Goal: Task Accomplishment & Management: Complete application form

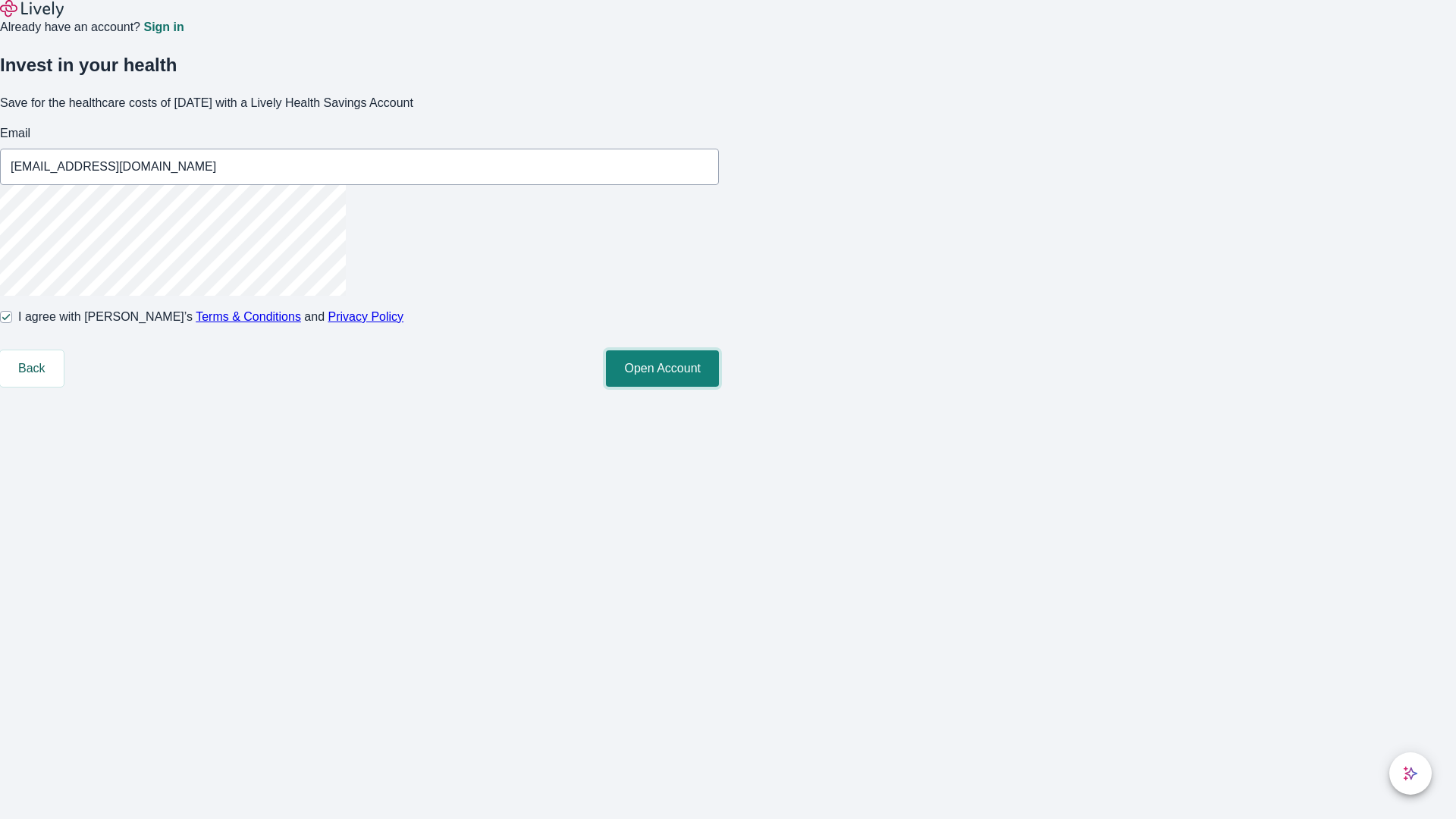
click at [719, 387] on button "Open Account" at bounding box center [663, 369] width 113 height 36
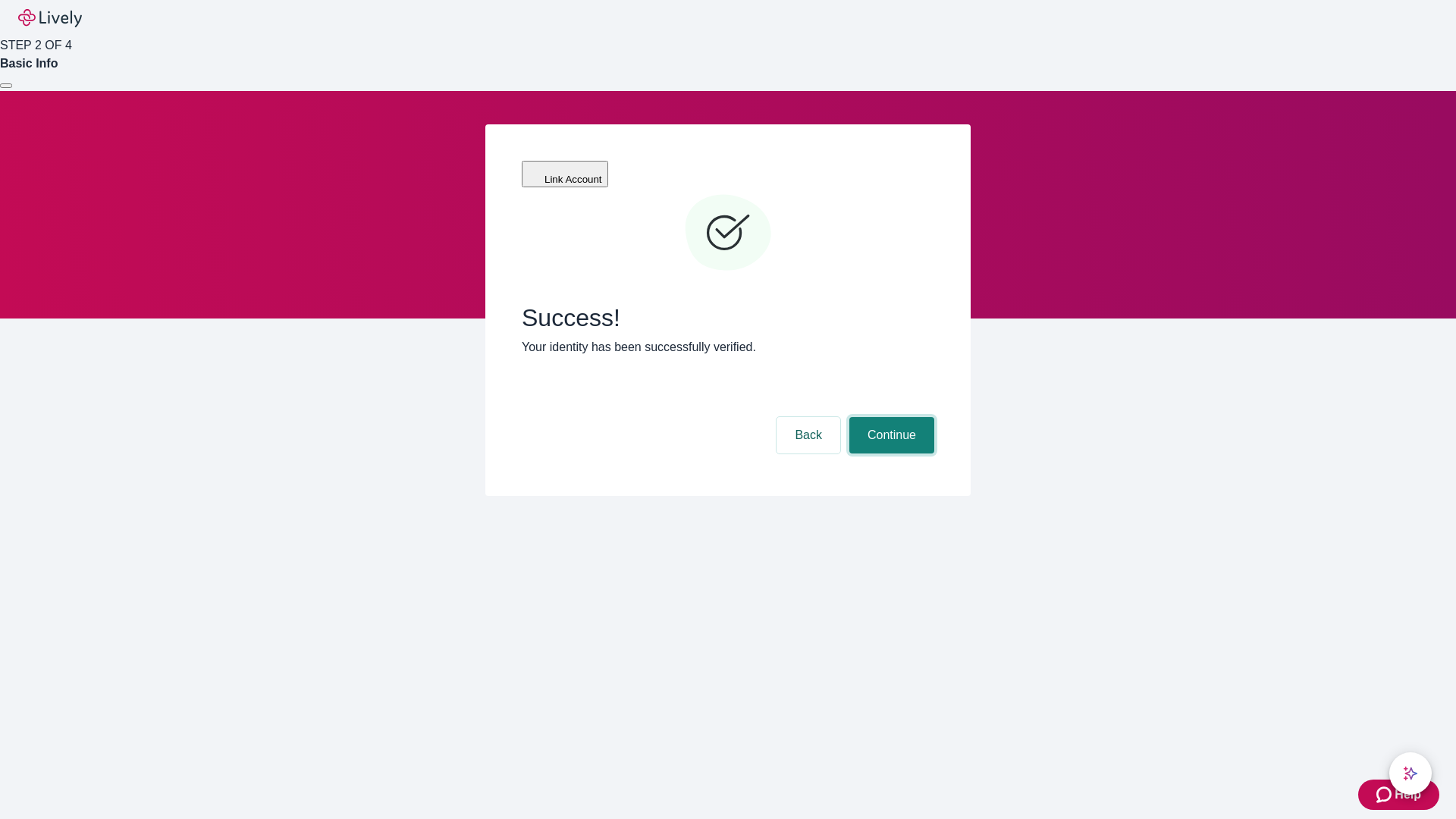
click at [889, 417] on button "Continue" at bounding box center [892, 435] width 85 height 36
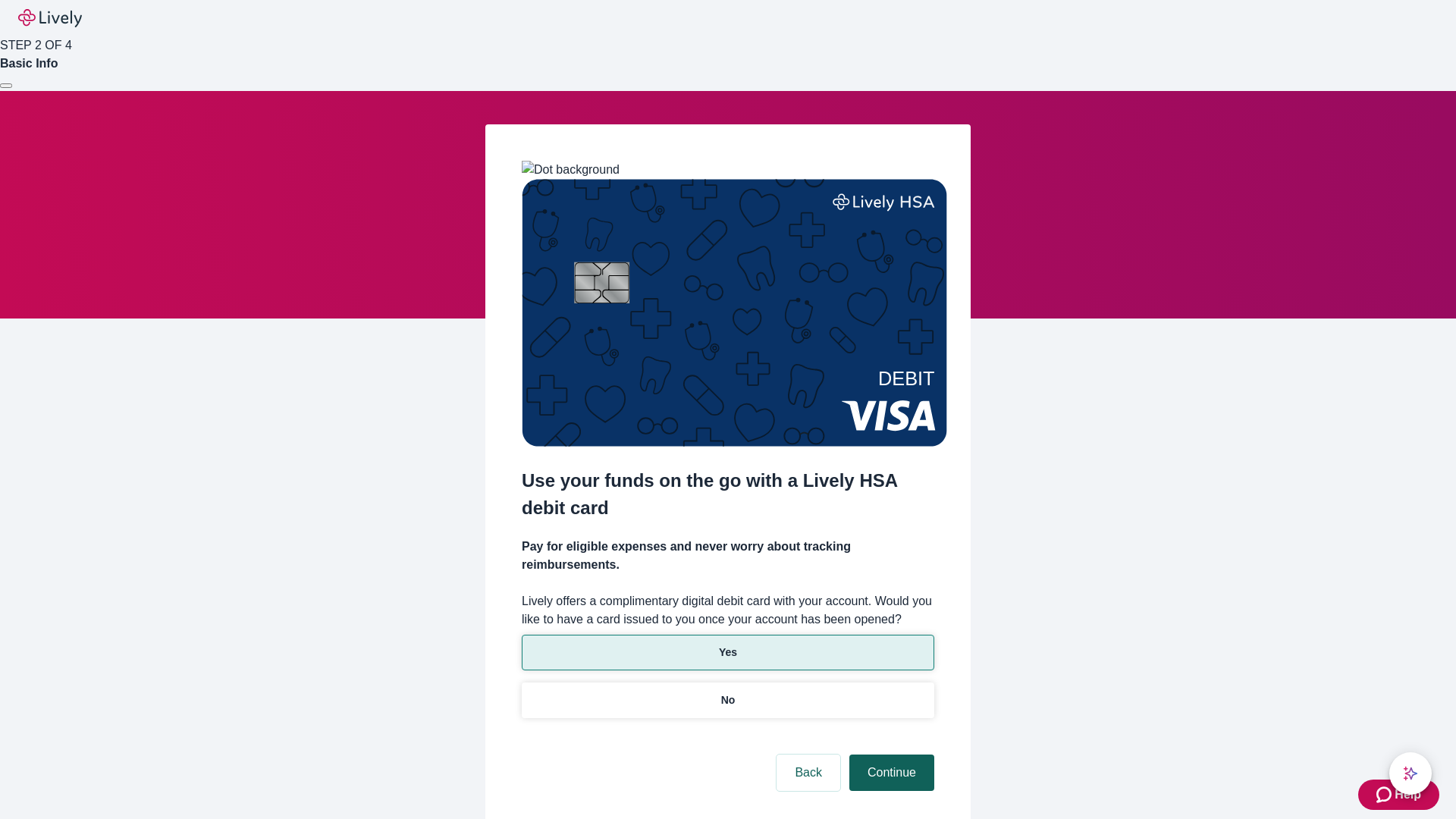
click at [727, 644] on p "Yes" at bounding box center [728, 652] width 19 height 16
click at [889, 755] on button "Continue" at bounding box center [892, 772] width 85 height 36
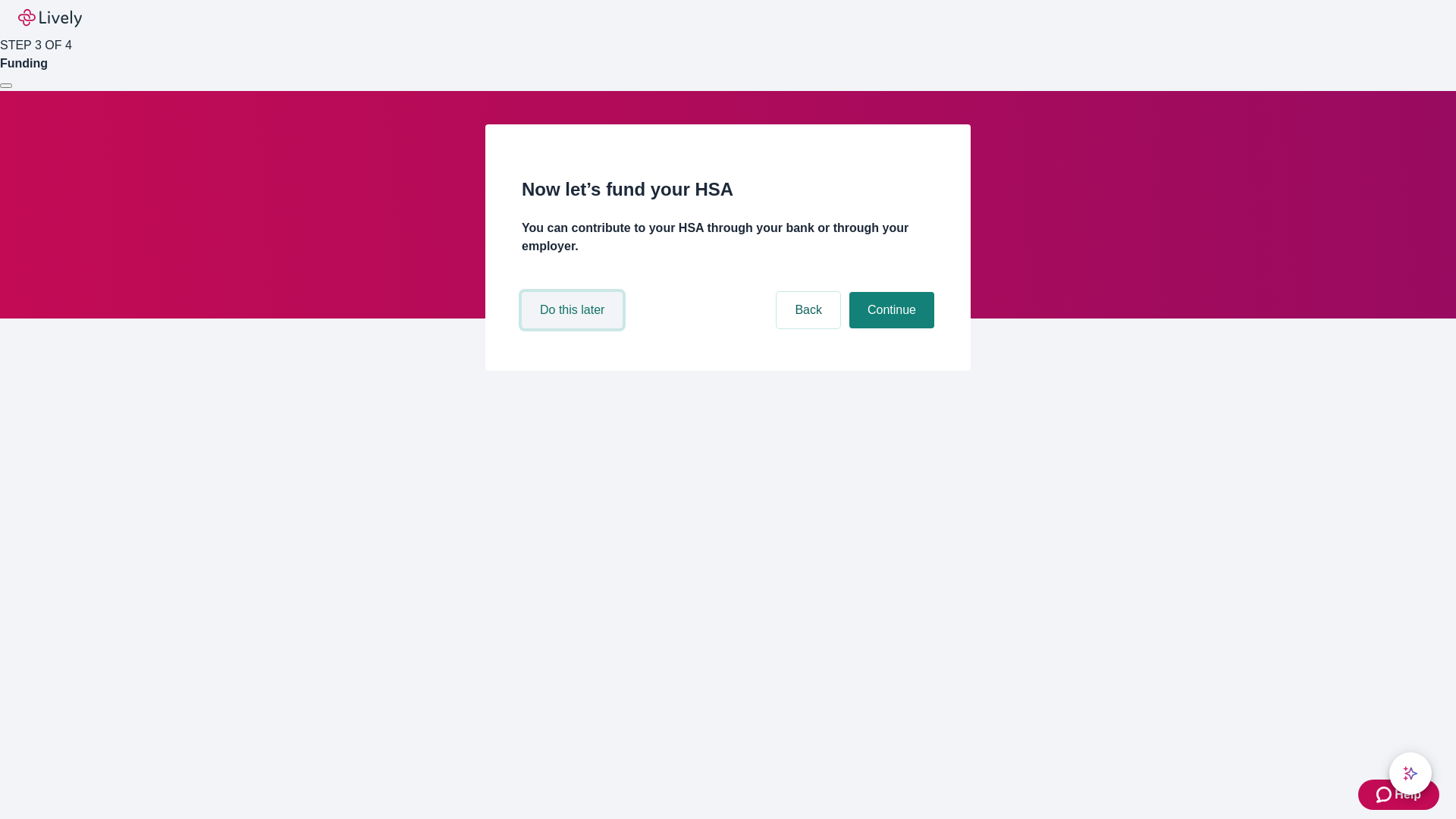
click at [574, 329] on button "Do this later" at bounding box center [572, 309] width 100 height 36
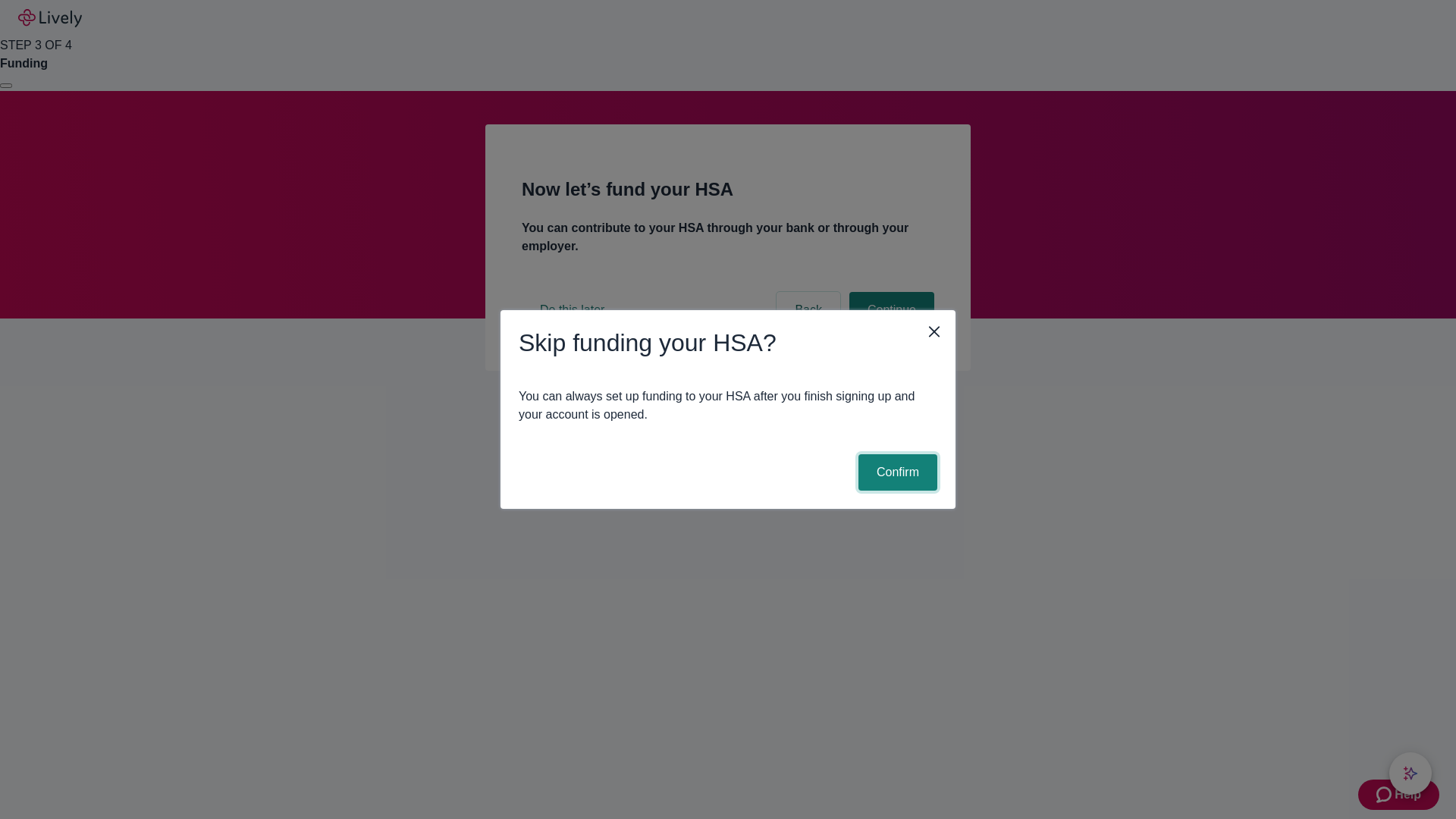
click at [895, 473] on button "Confirm" at bounding box center [897, 472] width 78 height 36
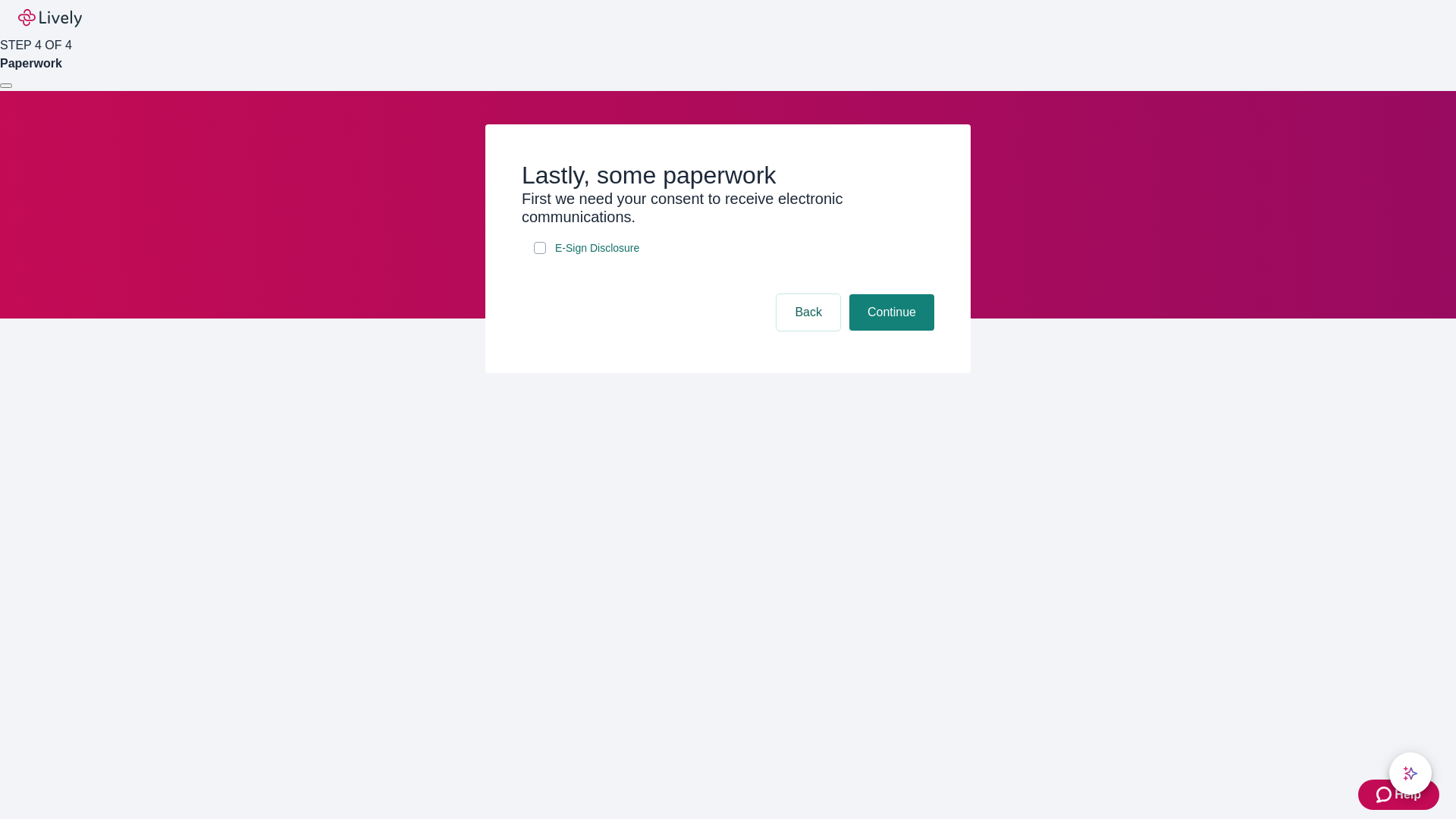
click at [540, 254] on input "E-Sign Disclosure" at bounding box center [540, 248] width 12 height 12
checkbox input "true"
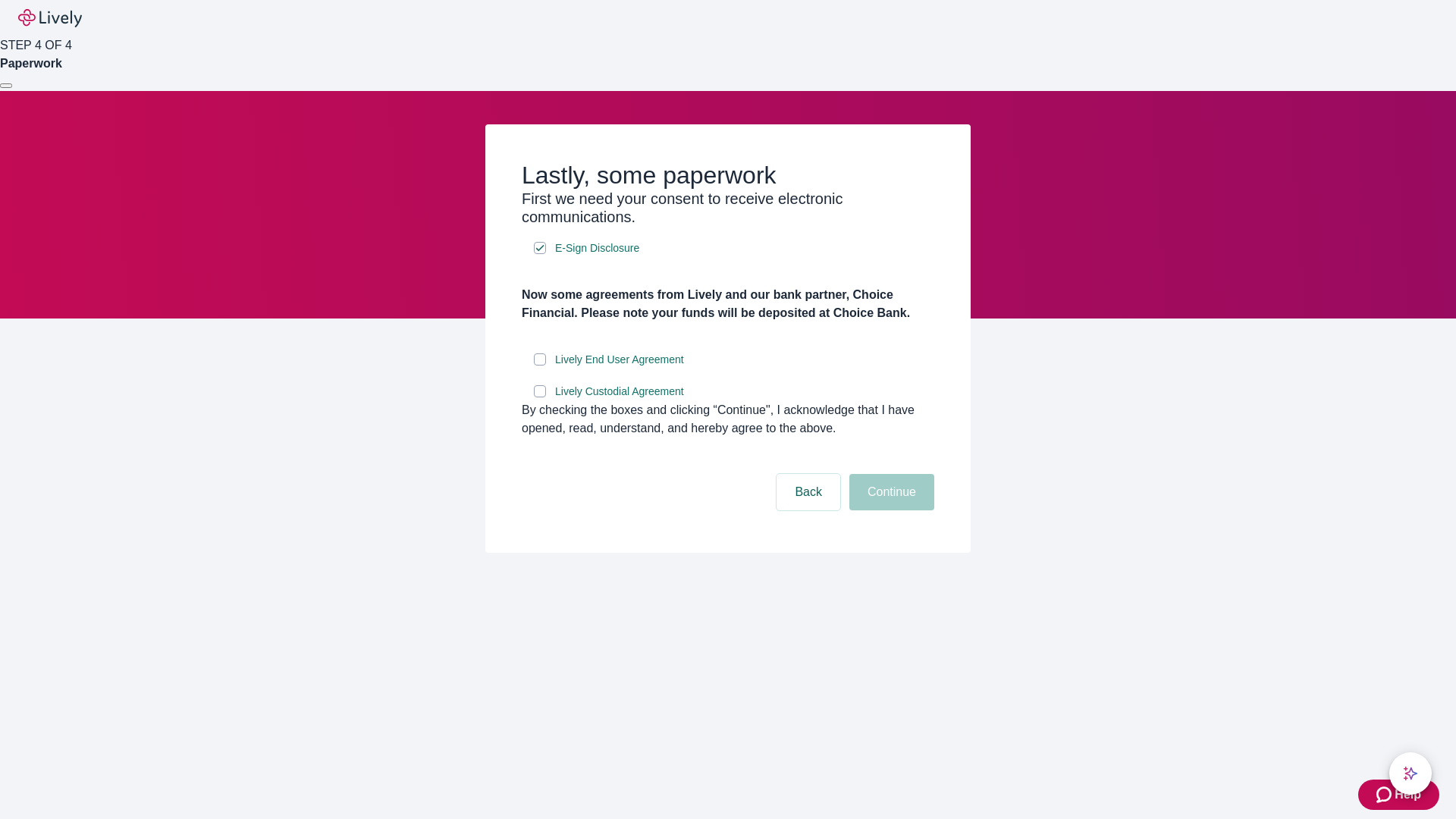
click at [540, 366] on input "Lively End User Agreement" at bounding box center [540, 360] width 12 height 12
checkbox input "true"
click at [540, 398] on input "Lively Custodial Agreement" at bounding box center [540, 391] width 12 height 12
checkbox input "true"
click at [889, 510] on button "Continue" at bounding box center [892, 492] width 85 height 36
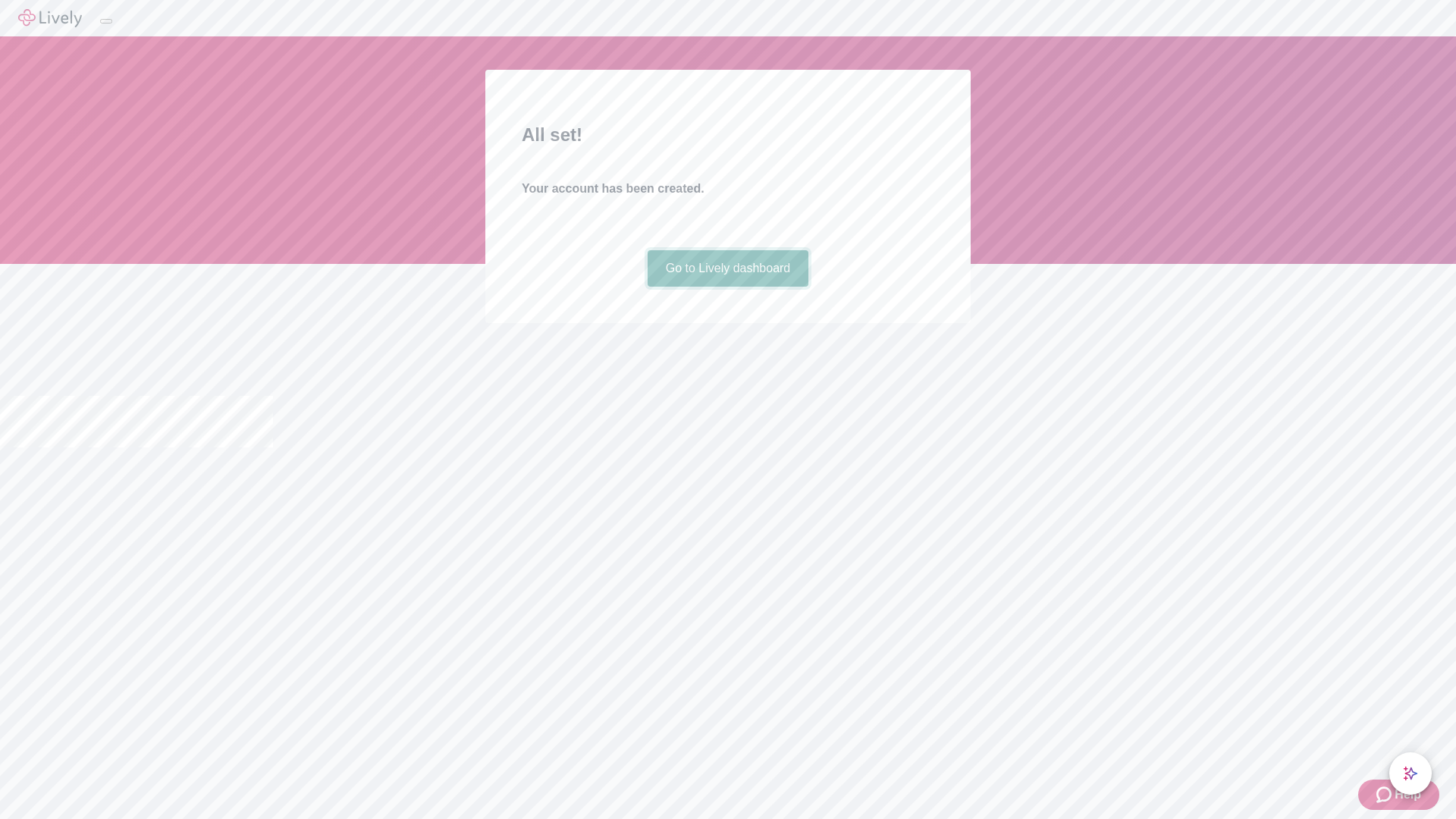
click at [727, 287] on link "Go to Lively dashboard" at bounding box center [728, 268] width 161 height 36
